Goal: Task Accomplishment & Management: Use online tool/utility

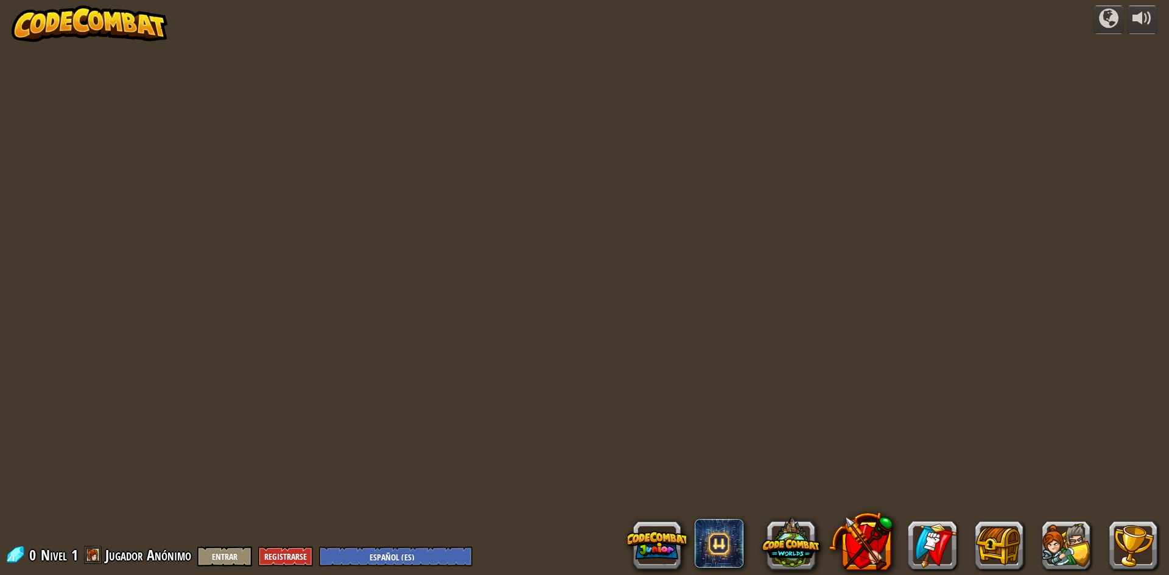
select select "es-ES"
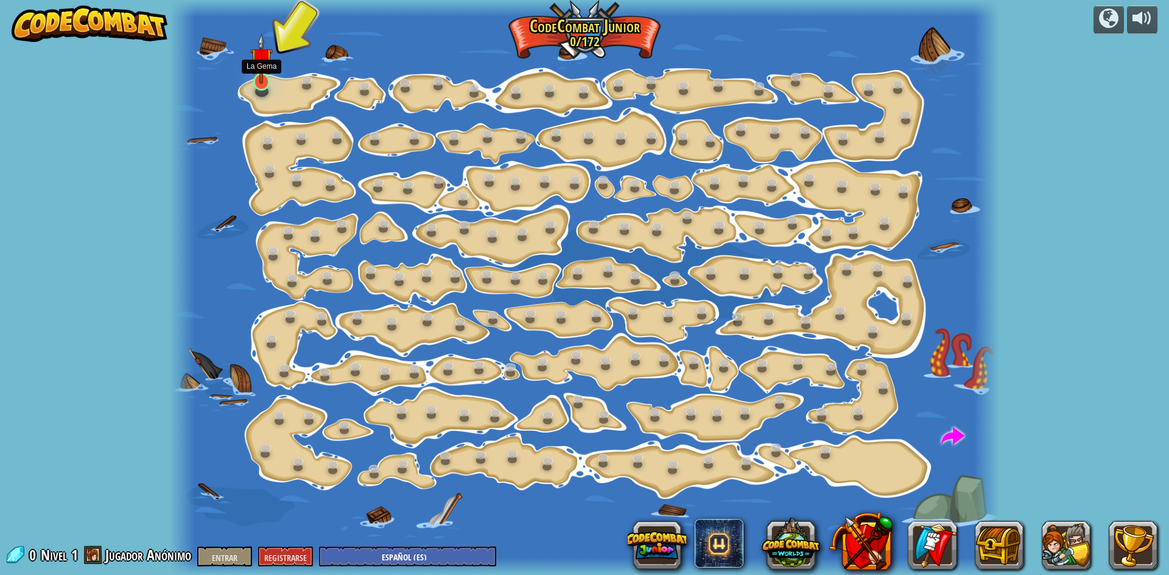
click at [259, 80] on img at bounding box center [261, 58] width 22 height 51
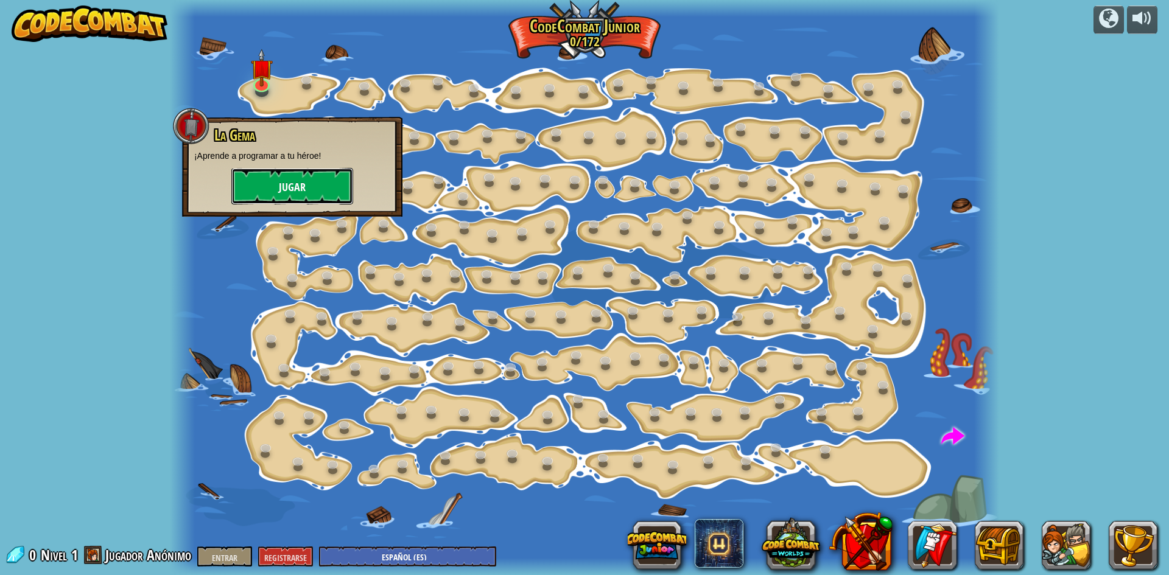
click at [278, 176] on button "Jugar" at bounding box center [292, 186] width 122 height 37
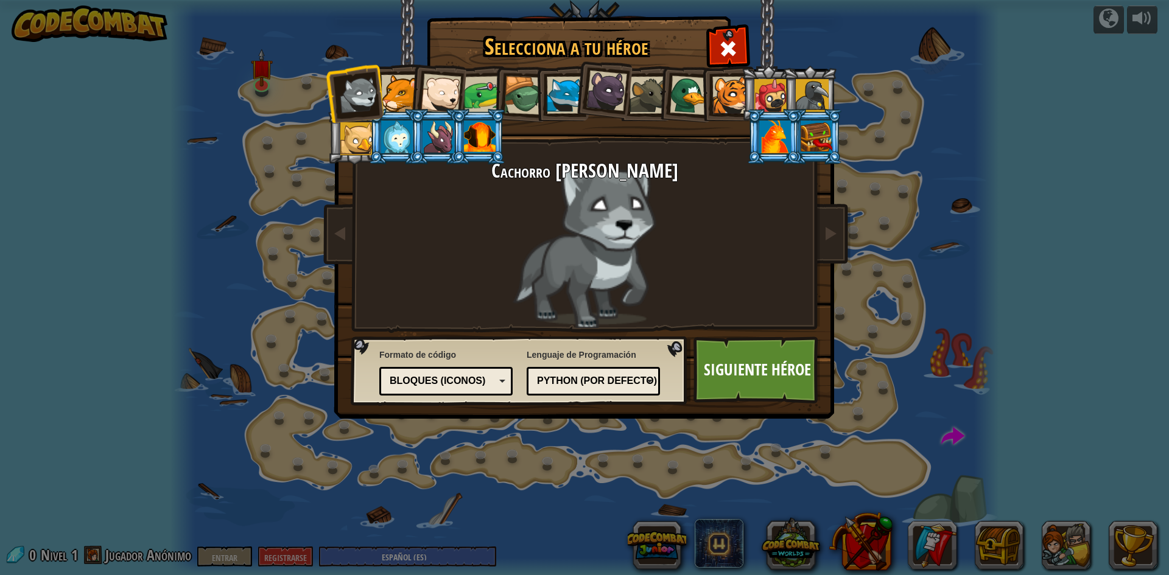
click at [645, 72] on li at bounding box center [644, 93] width 55 height 55
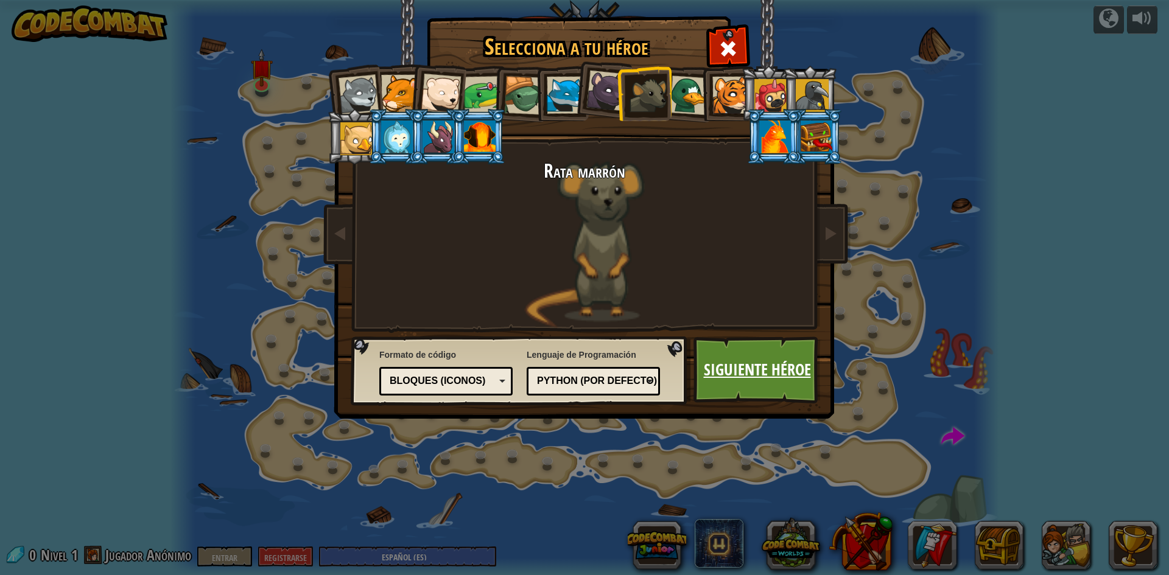
click at [731, 377] on font "Siguiente héroe" at bounding box center [757, 370] width 107 height 22
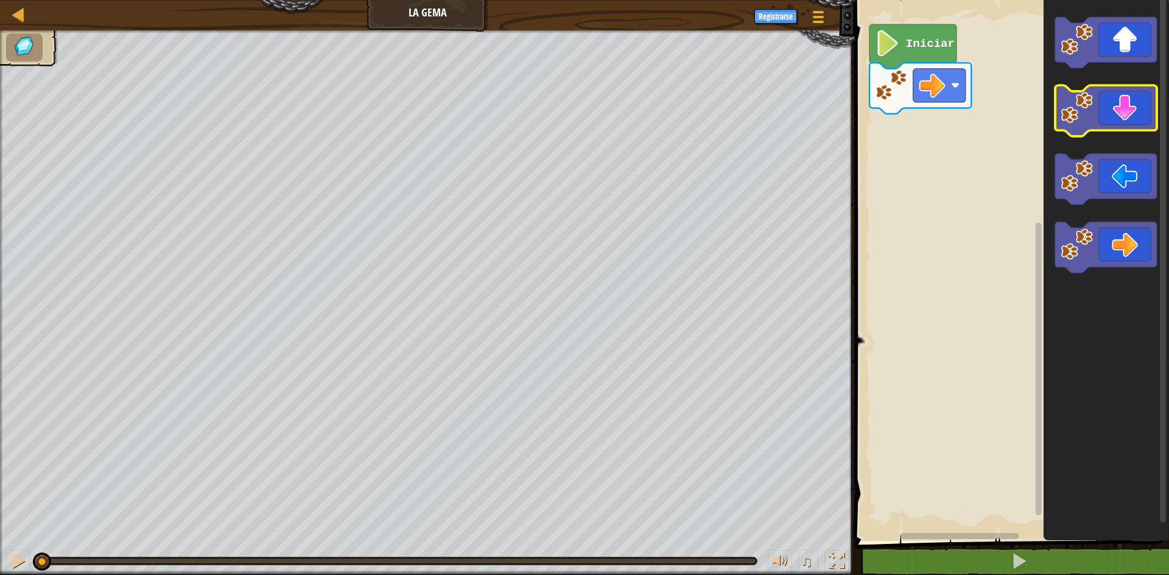
click at [1117, 112] on icon "Espacio de trabajo de Blockly" at bounding box center [1106, 111] width 102 height 51
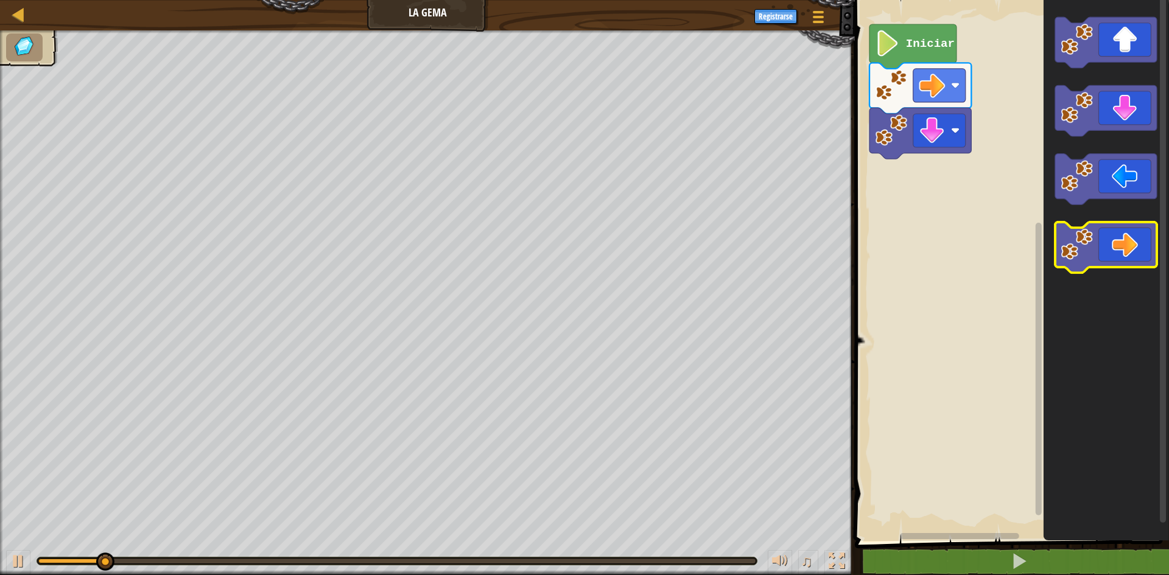
click at [1095, 244] on icon "Espacio de trabajo de Blockly" at bounding box center [1106, 247] width 102 height 51
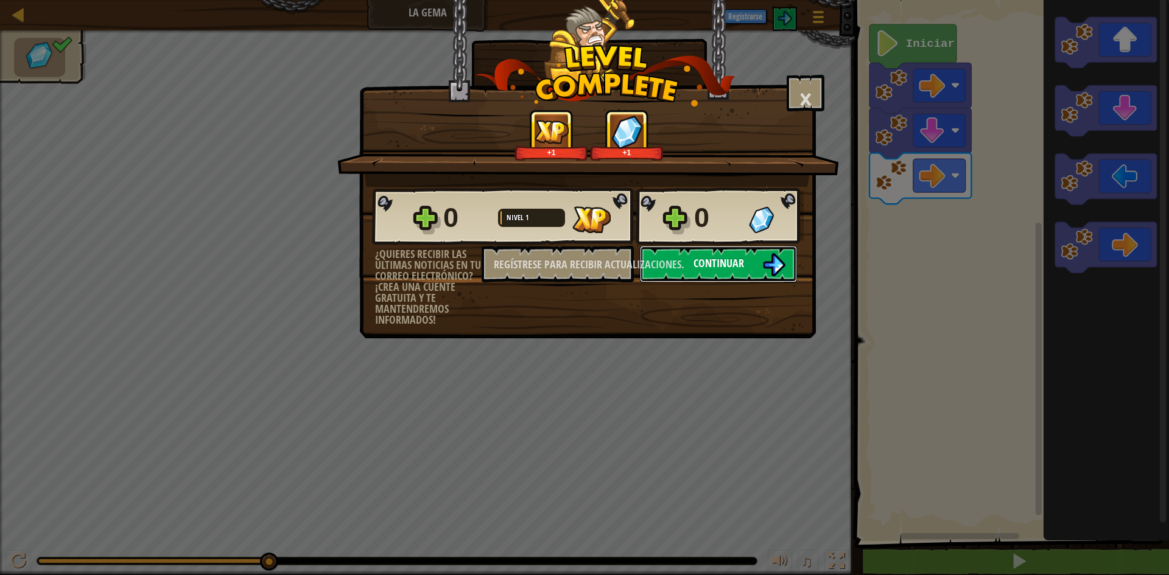
click at [687, 278] on button "Continuar" at bounding box center [718, 264] width 157 height 37
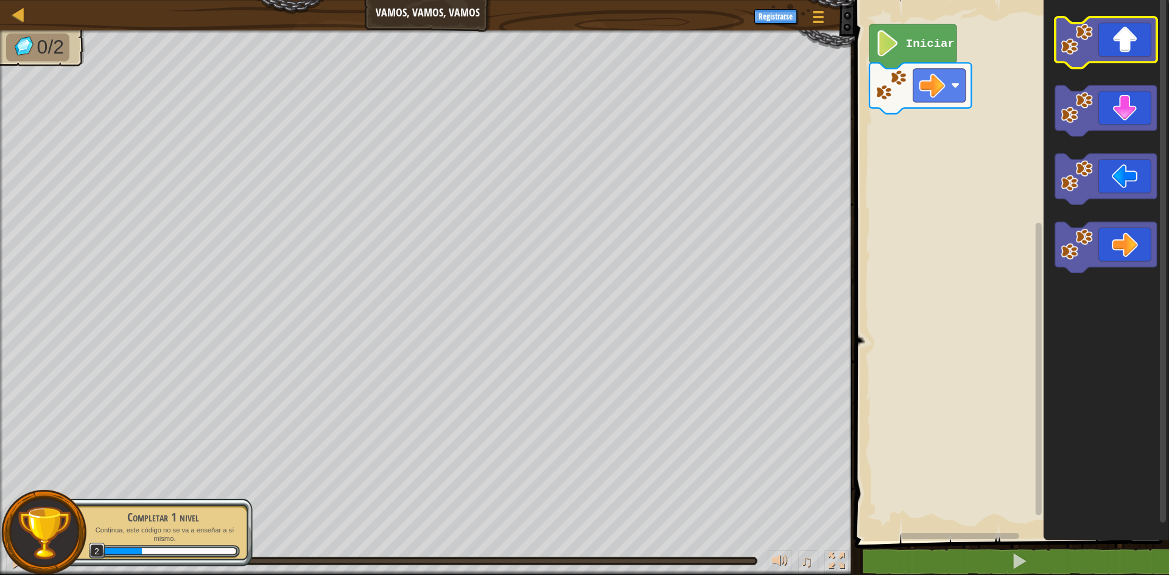
click at [1128, 55] on icon "Espacio de trabajo de Blockly" at bounding box center [1106, 42] width 102 height 51
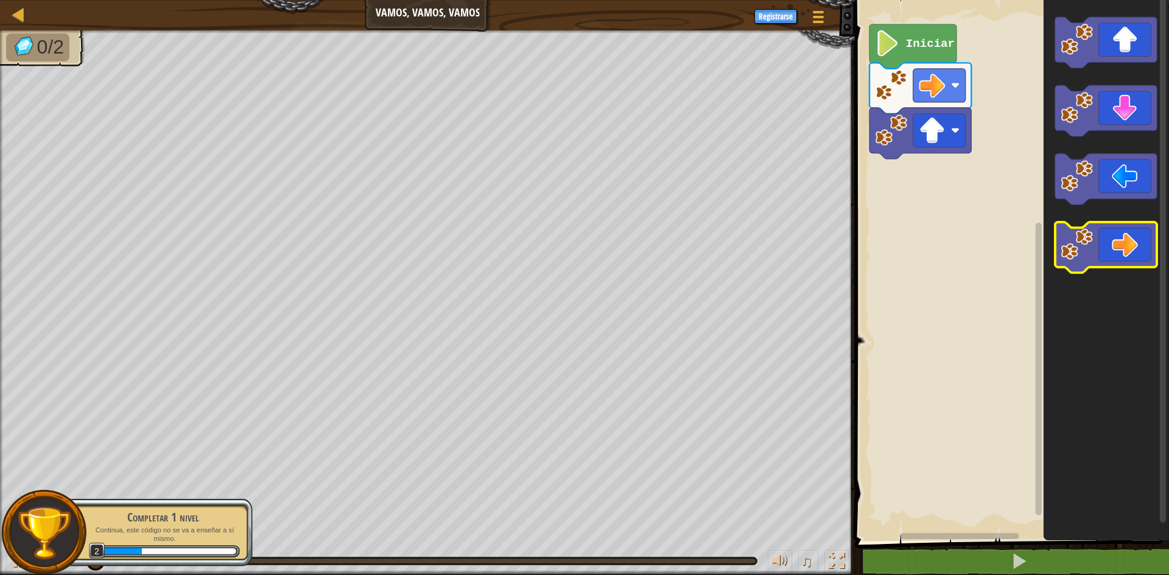
click at [1121, 257] on icon "Espacio de trabajo de Blockly" at bounding box center [1106, 247] width 102 height 51
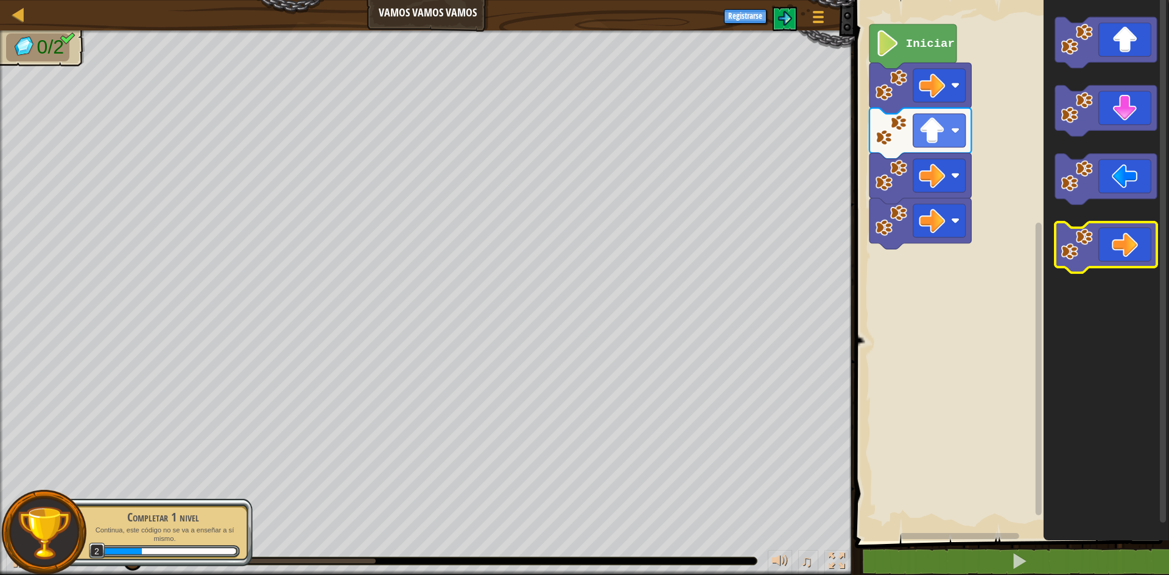
click at [1121, 257] on icon "Espacio de trabajo de Blockly" at bounding box center [1106, 247] width 102 height 51
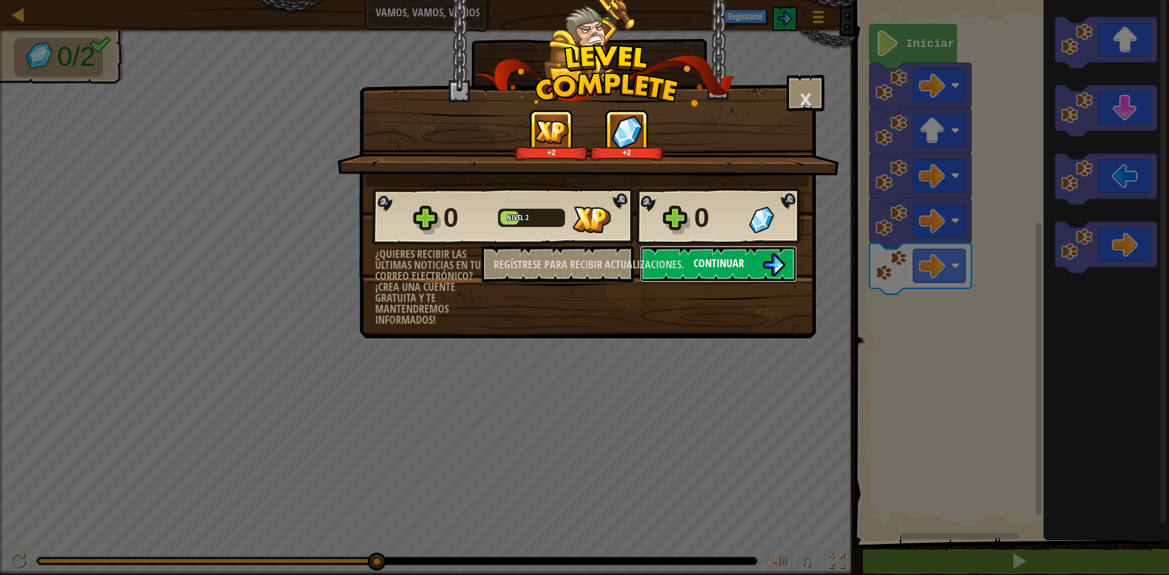
click at [763, 265] on img at bounding box center [773, 264] width 23 height 23
